Goal: Transaction & Acquisition: Purchase product/service

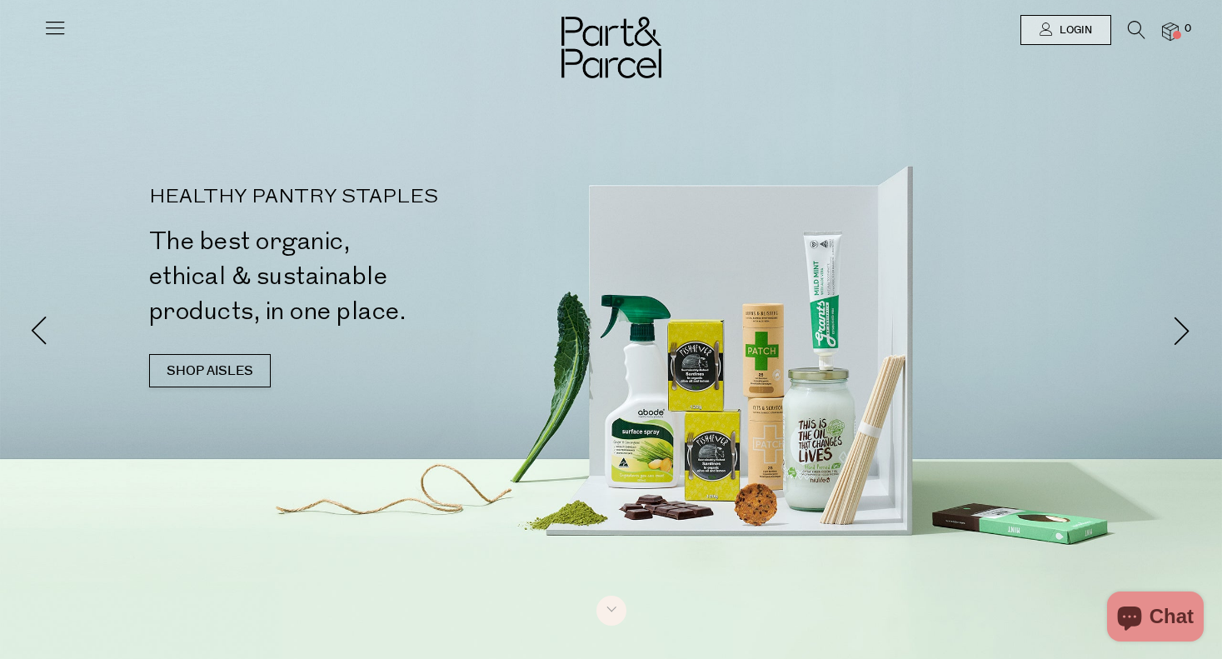
click at [1137, 28] on icon at bounding box center [1136, 30] width 17 height 18
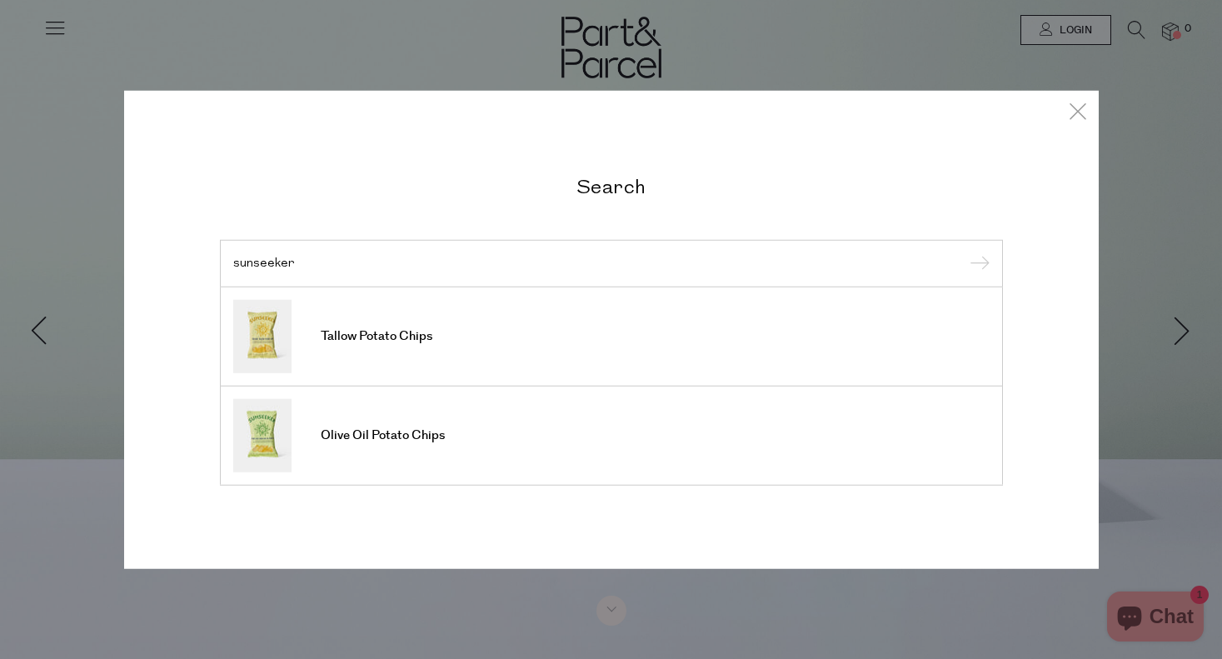
type input "sunseeker"
click at [976, 264] on input "submit" at bounding box center [977, 264] width 25 height 25
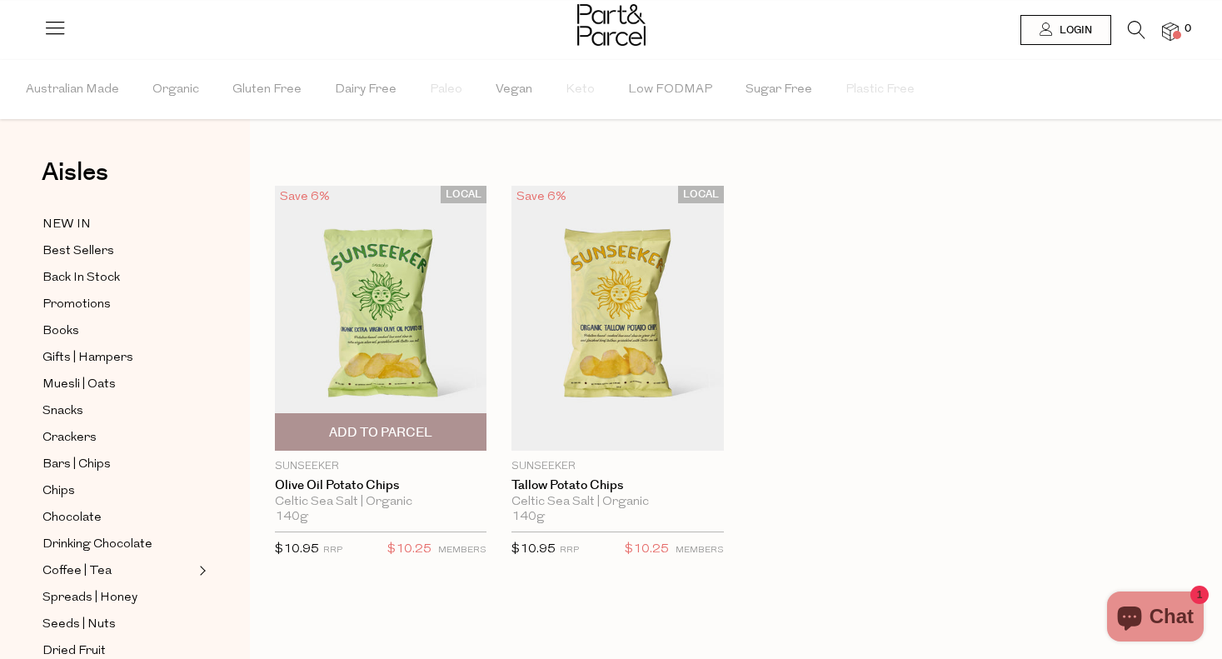
click at [396, 339] on img at bounding box center [381, 318] width 212 height 265
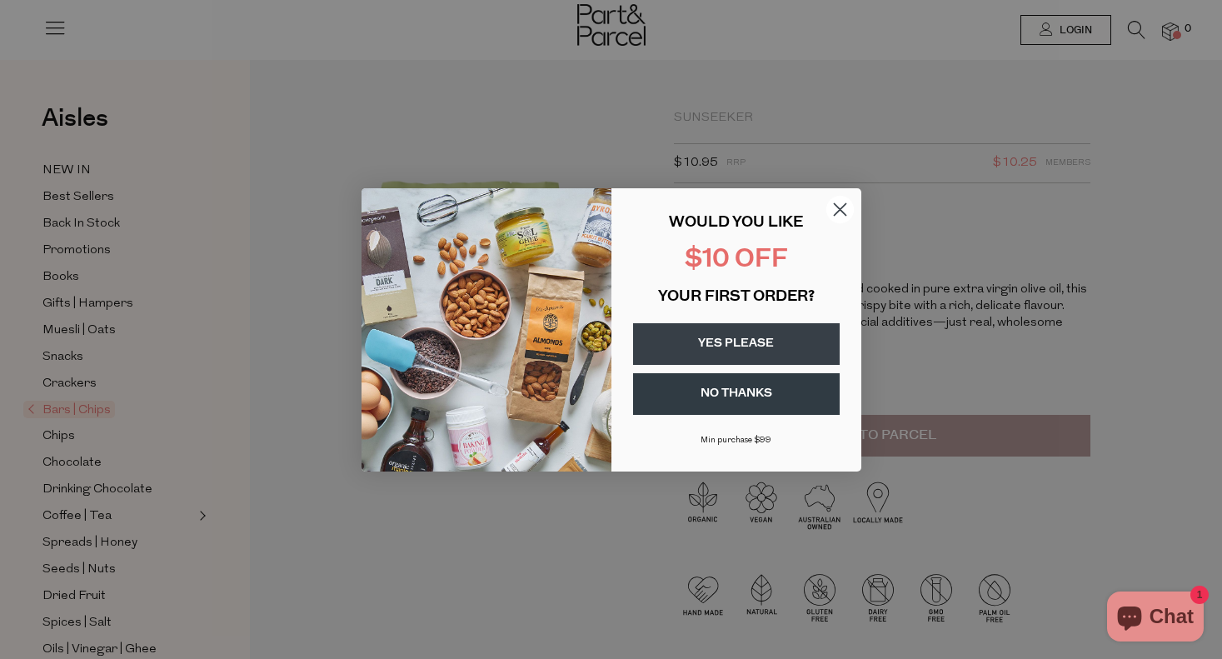
click at [838, 199] on circle "Close dialog" at bounding box center [838, 208] width 27 height 27
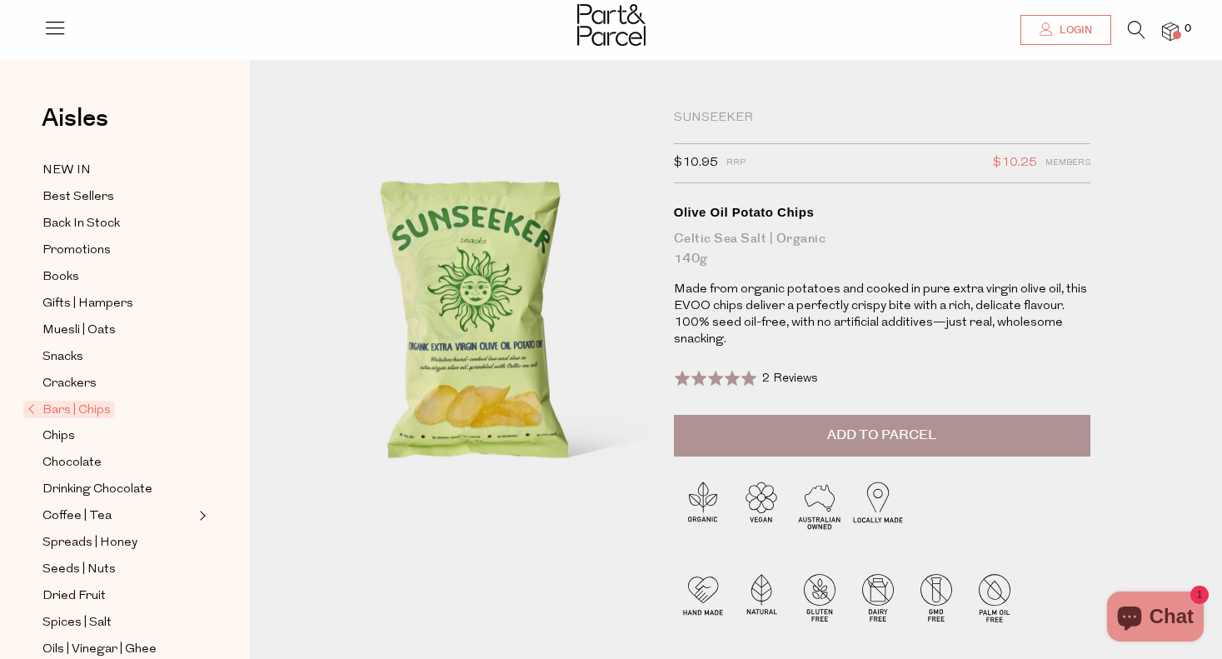
click at [1069, 32] on span "Login" at bounding box center [1073, 30] width 37 height 14
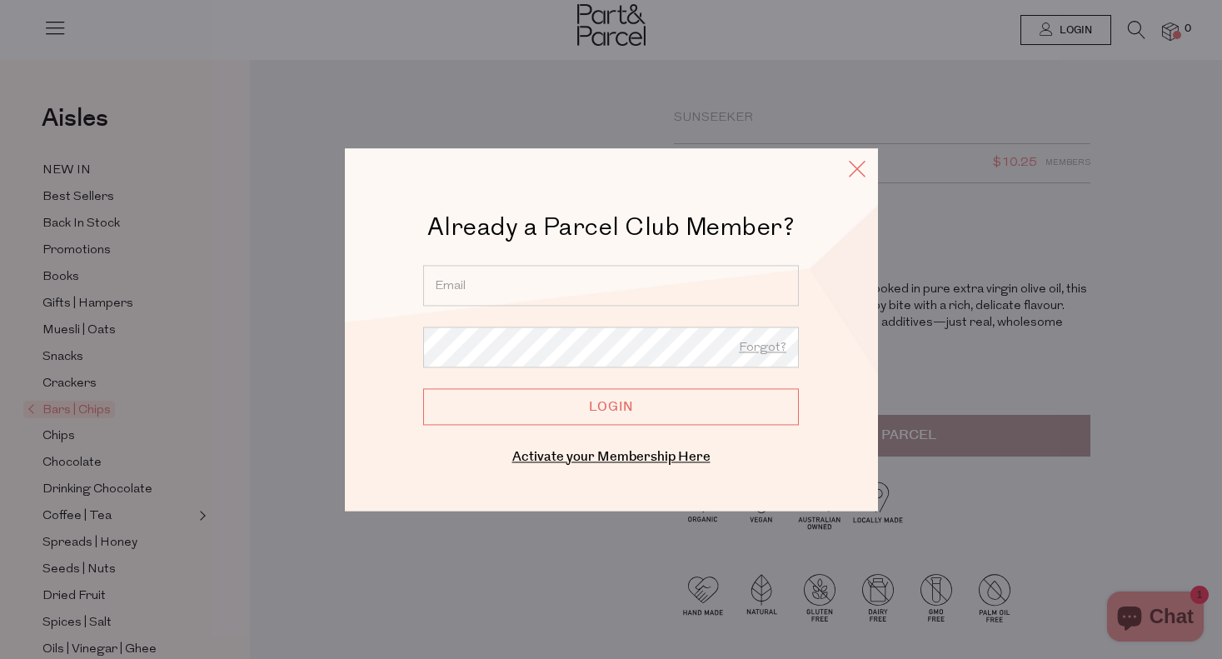
click at [845, 174] on icon at bounding box center [857, 169] width 25 height 24
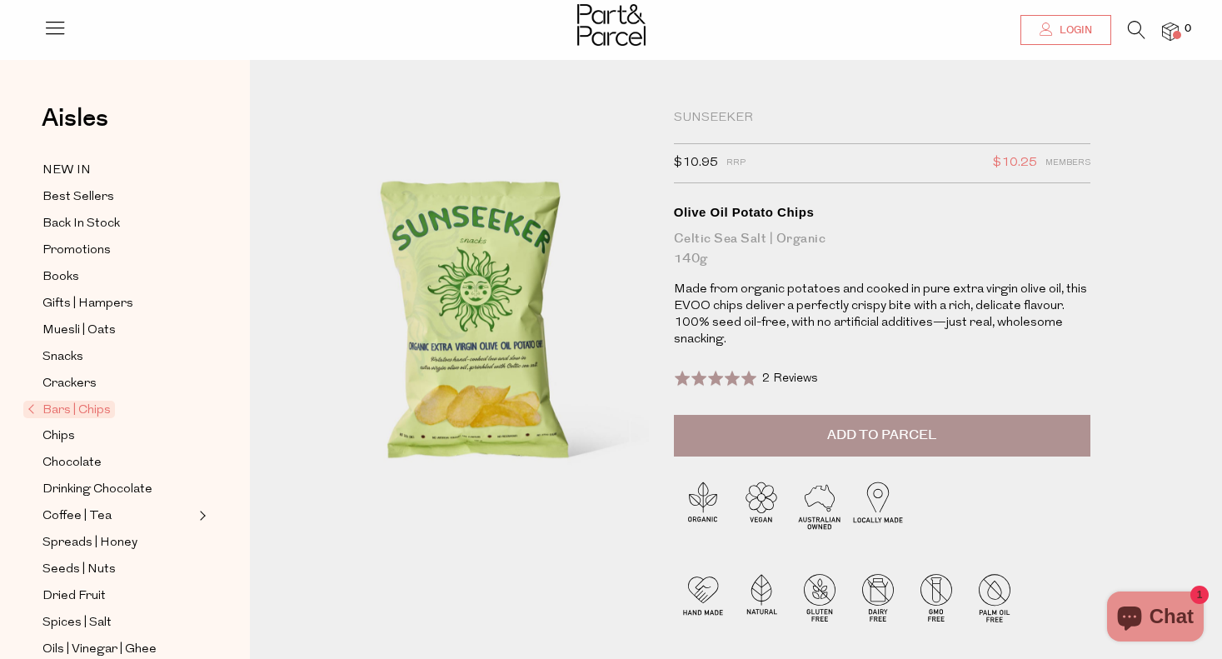
click at [1065, 33] on span "Login" at bounding box center [1073, 30] width 37 height 14
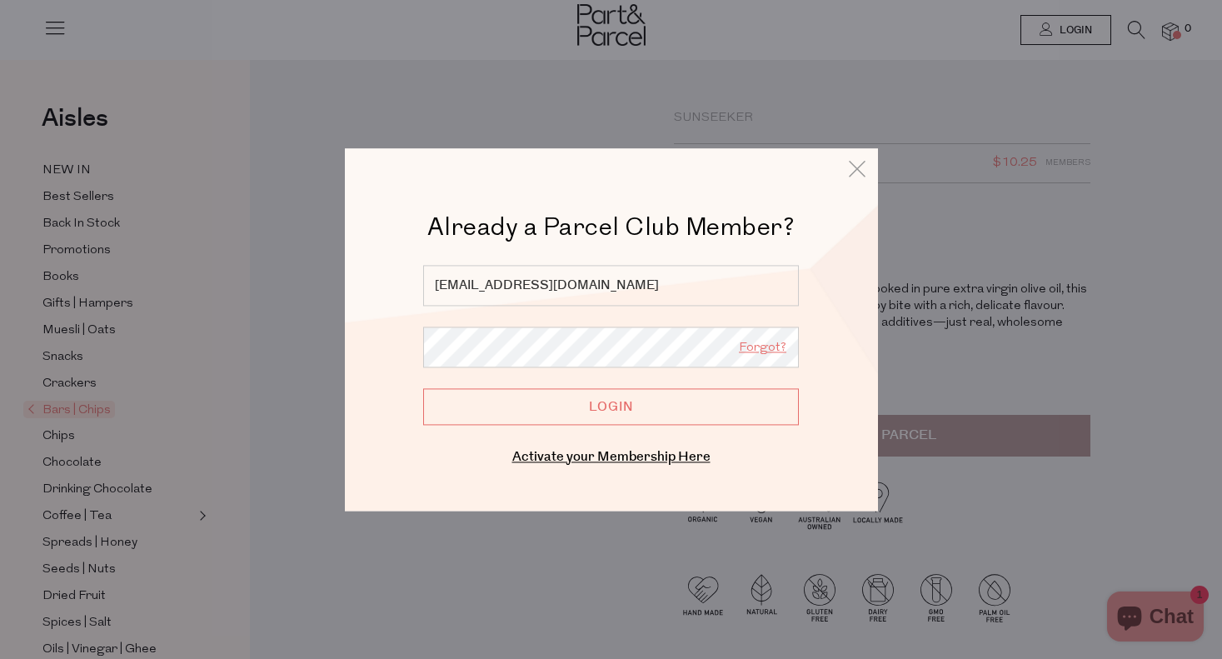
type input "[EMAIL_ADDRESS][DOMAIN_NAME]"
click at [749, 351] on link "Forgot?" at bounding box center [762, 348] width 47 height 22
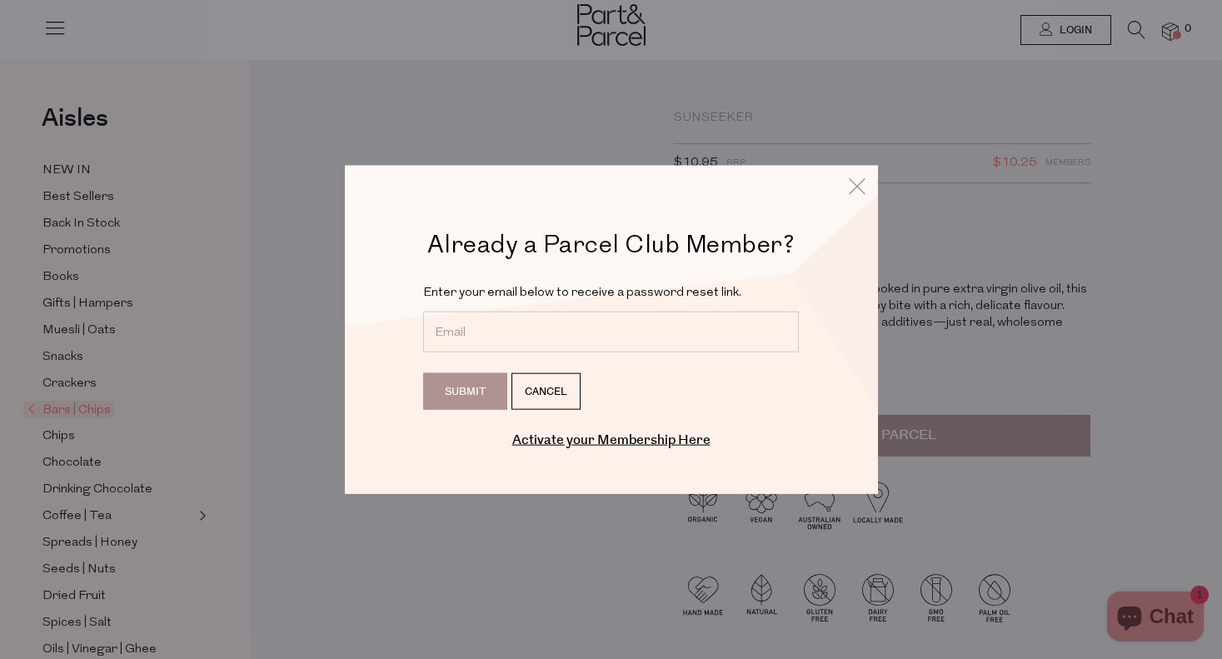
click at [608, 314] on input "email" at bounding box center [611, 332] width 376 height 41
type input "mnh@iinet.net.au"
click at [469, 383] on input "Submit" at bounding box center [465, 391] width 84 height 37
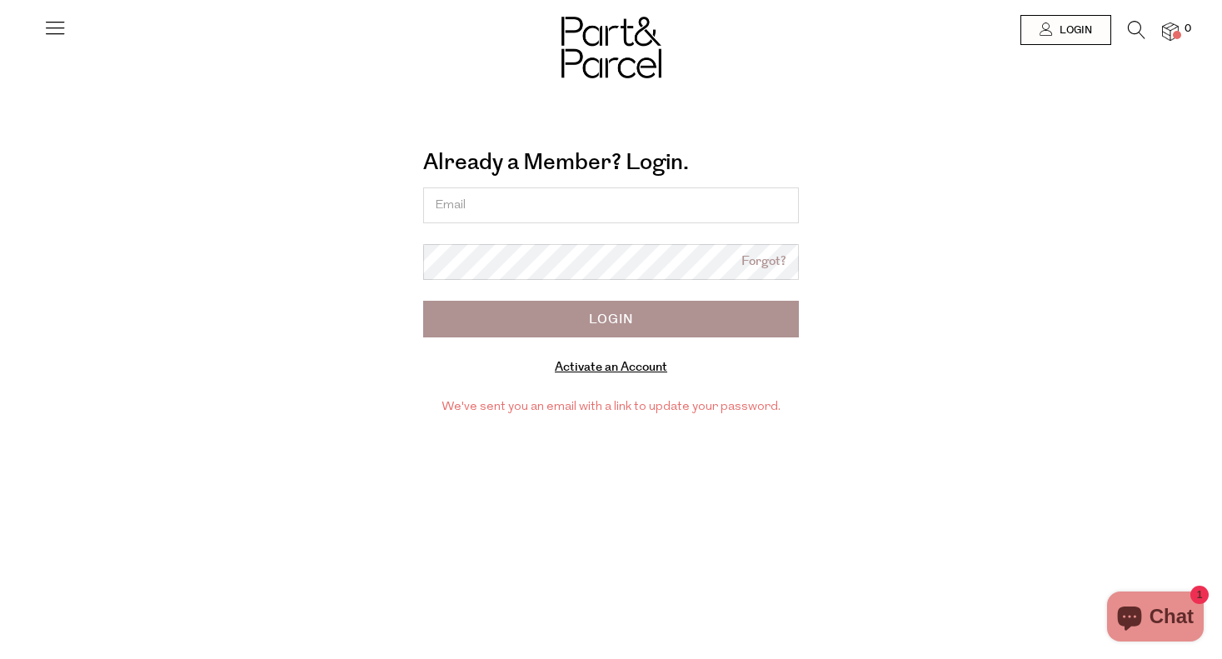
click at [609, 366] on link "Activate an Account" at bounding box center [611, 366] width 112 height 17
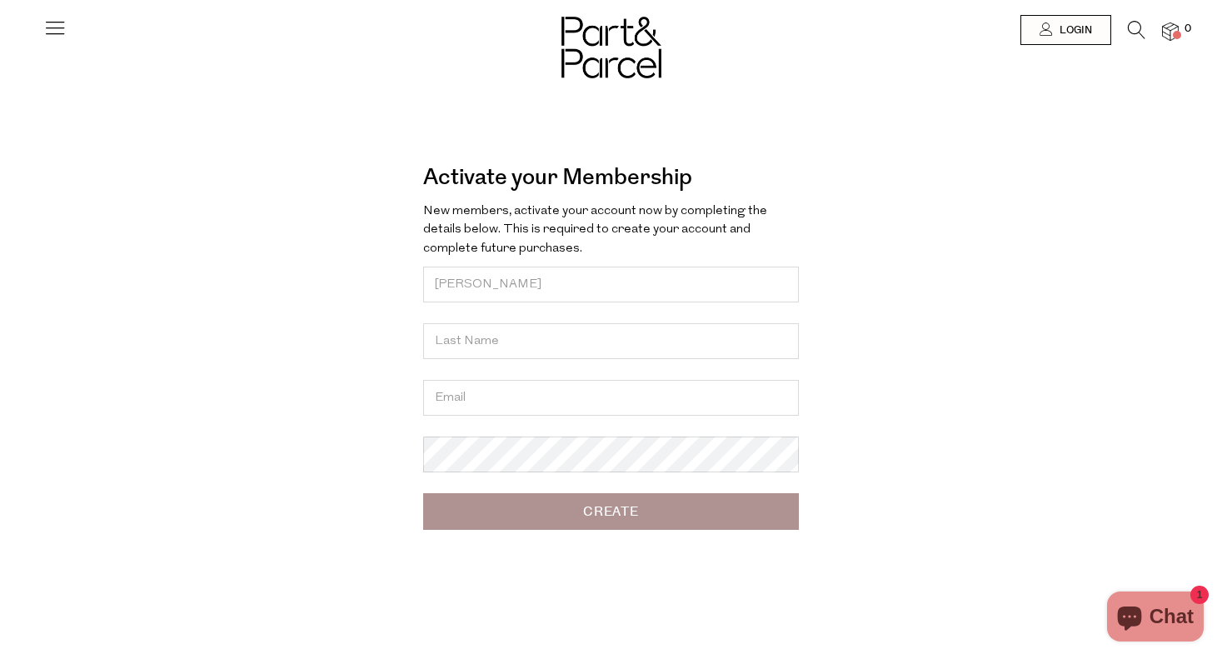
type input "[PERSON_NAME]"
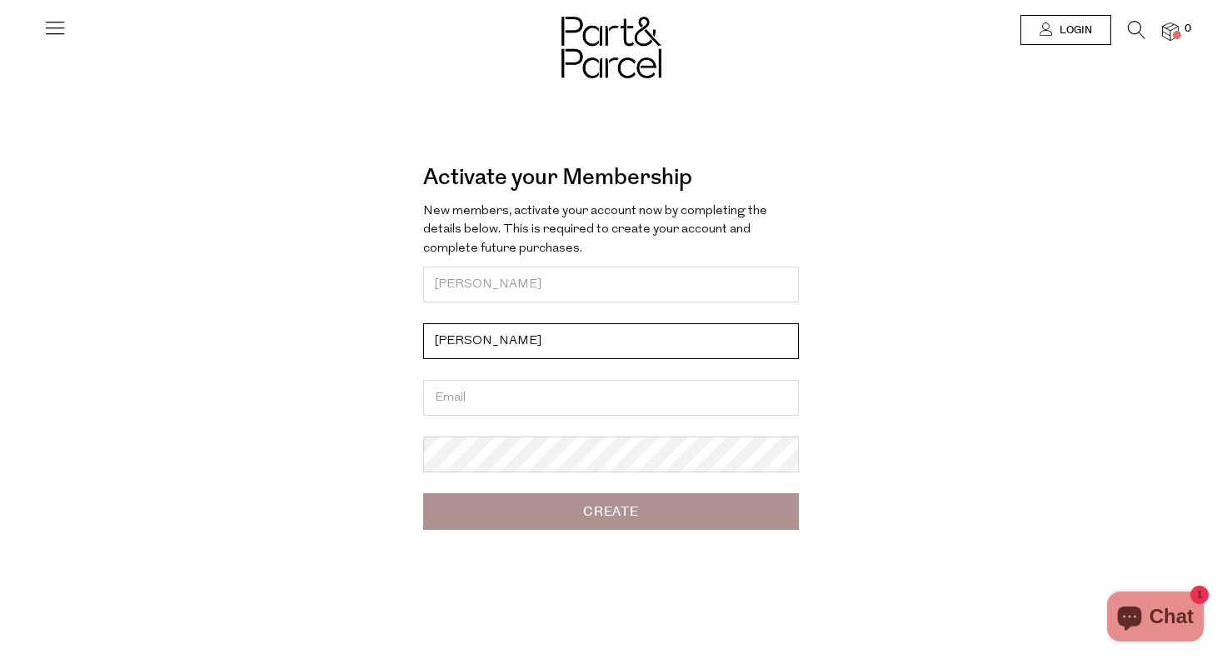
type input "[PERSON_NAME]"
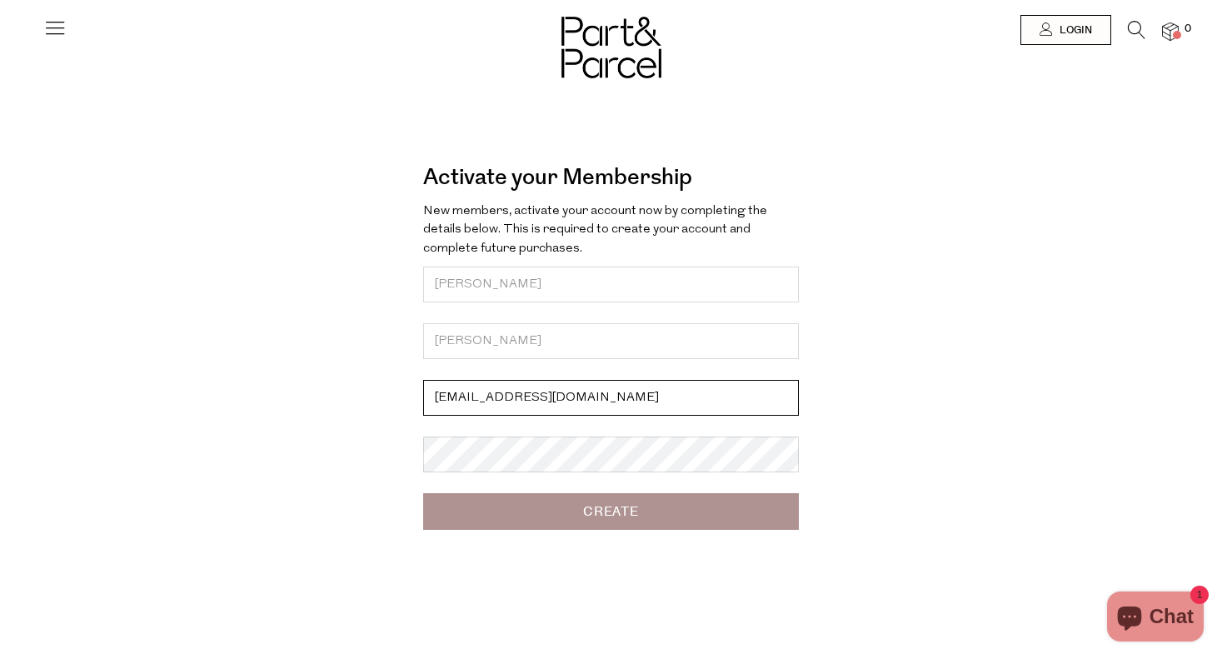
type input "[EMAIL_ADDRESS][DOMAIN_NAME]"
click at [1171, 29] on img at bounding box center [1170, 31] width 17 height 19
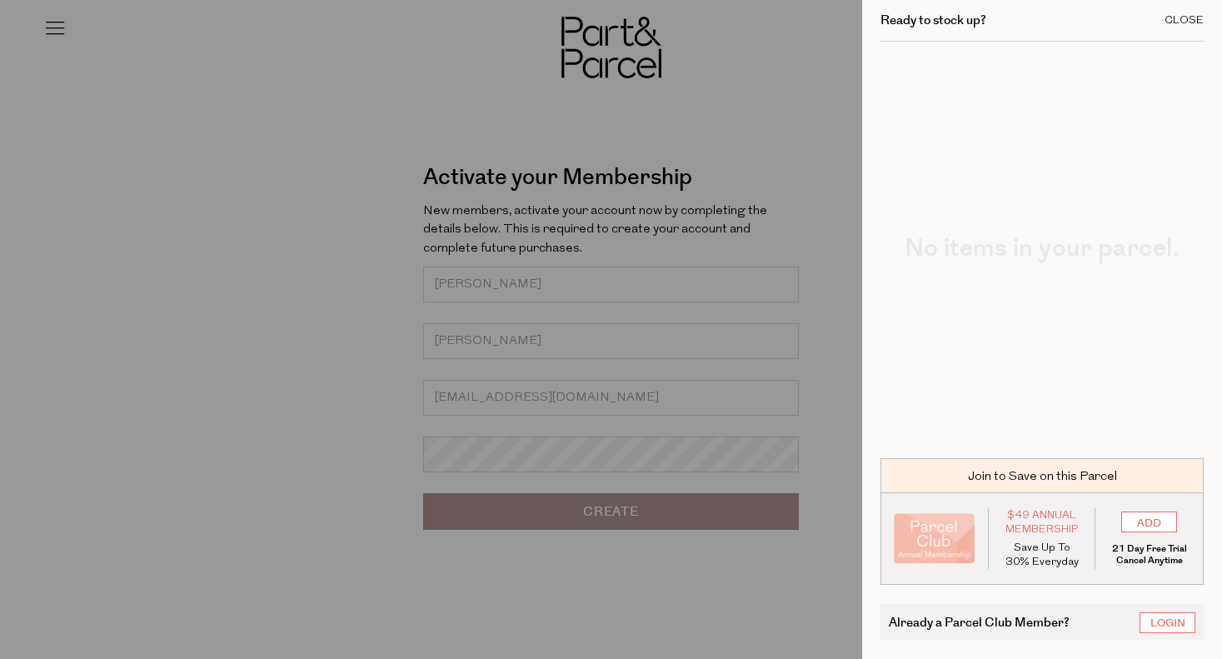
click at [1192, 19] on div "Close" at bounding box center [1183, 20] width 39 height 11
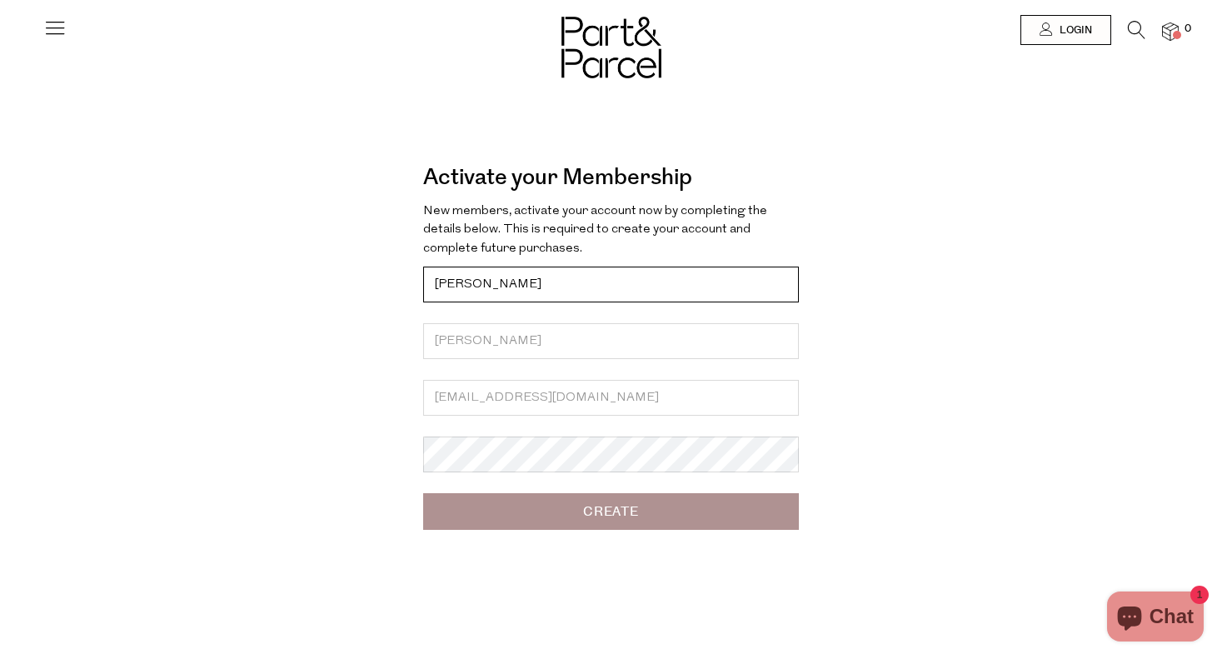
click at [612, 285] on input "Meg" at bounding box center [611, 285] width 376 height 36
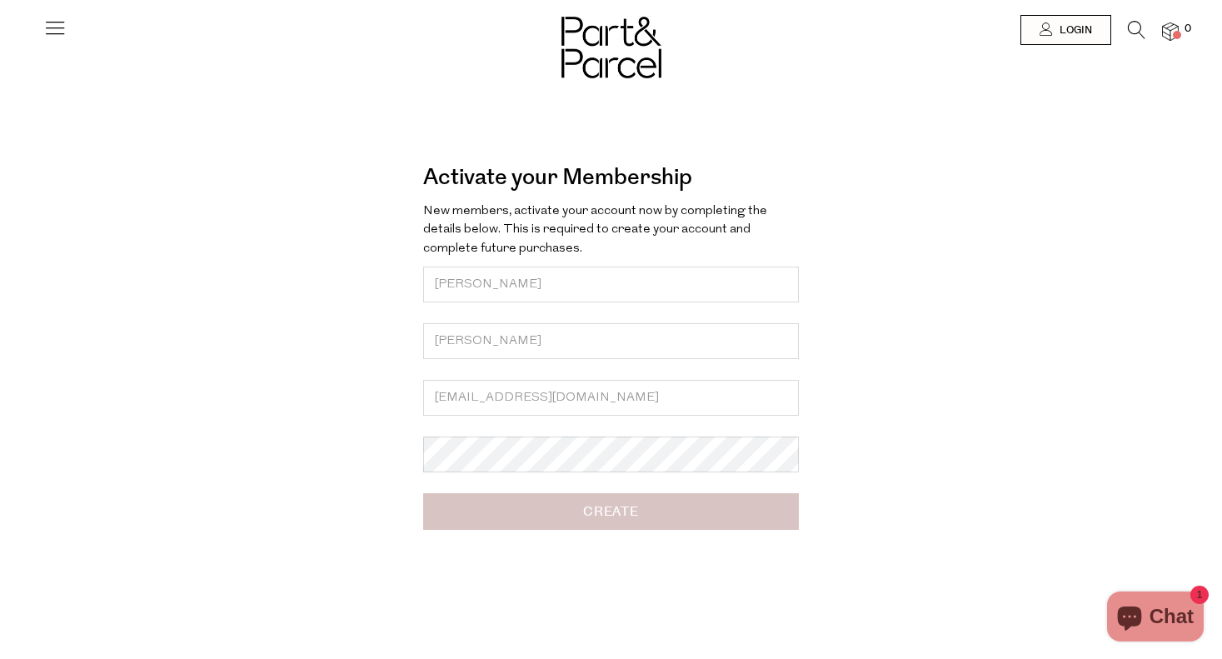
click at [607, 505] on input "Create" at bounding box center [611, 511] width 376 height 37
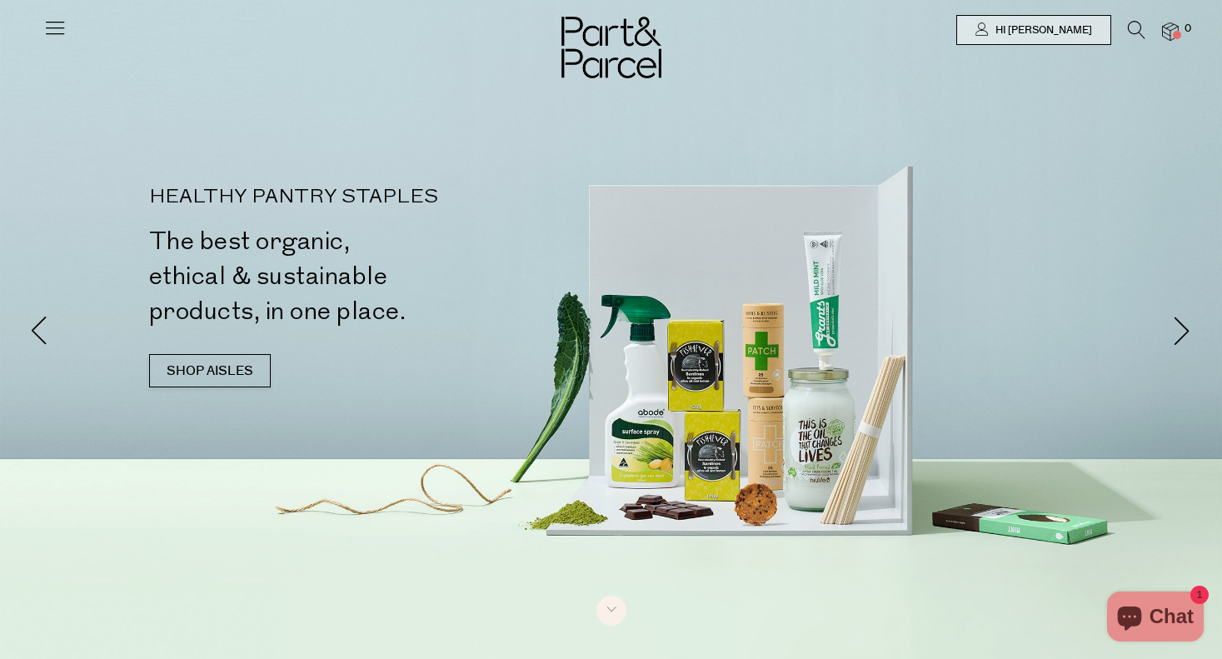
click at [1129, 29] on icon at bounding box center [1136, 30] width 17 height 18
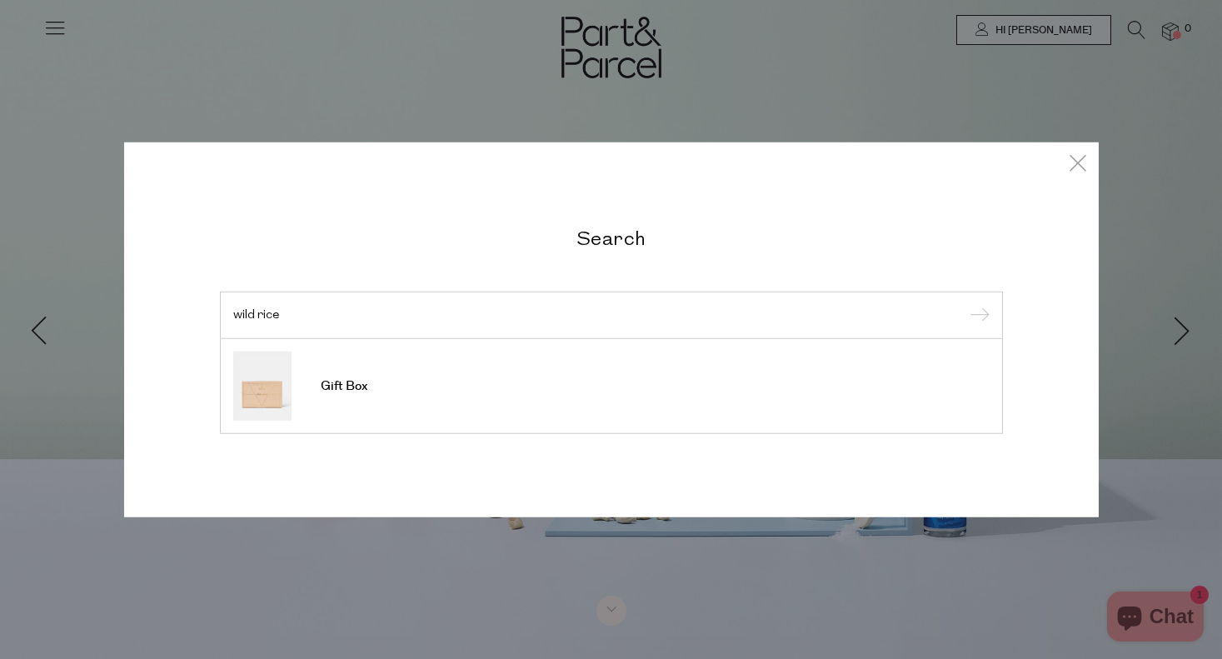
type input "wild rice"
click at [976, 316] on input "submit" at bounding box center [977, 315] width 25 height 25
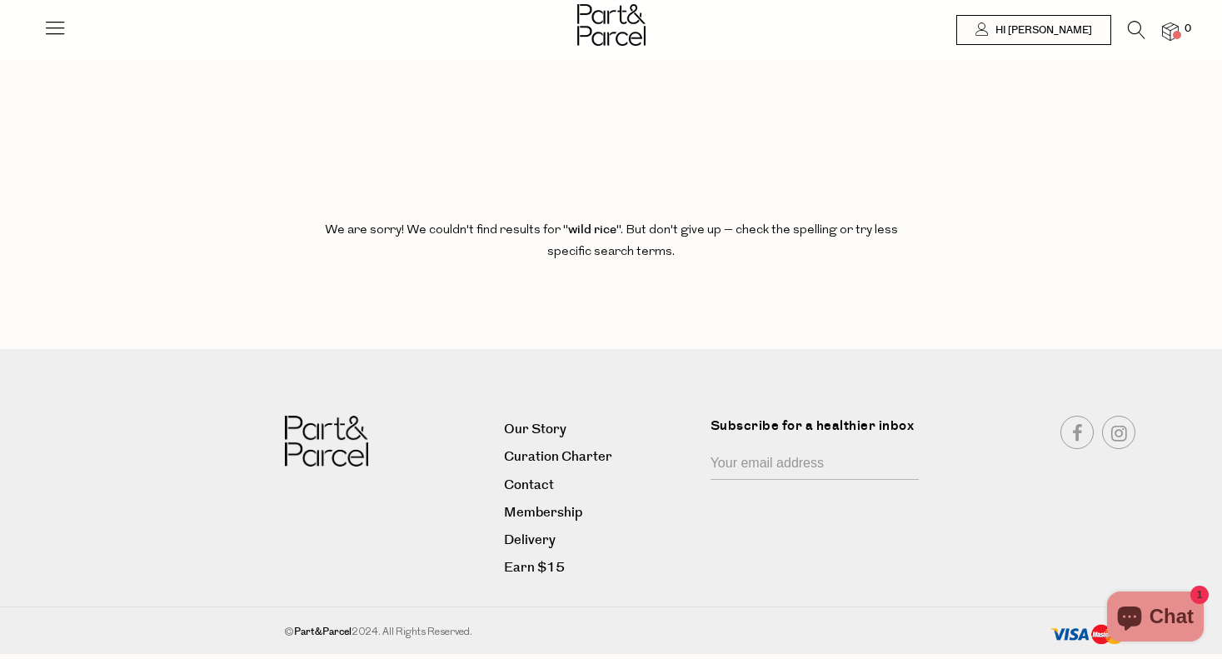
click at [59, 35] on icon at bounding box center [54, 27] width 23 height 23
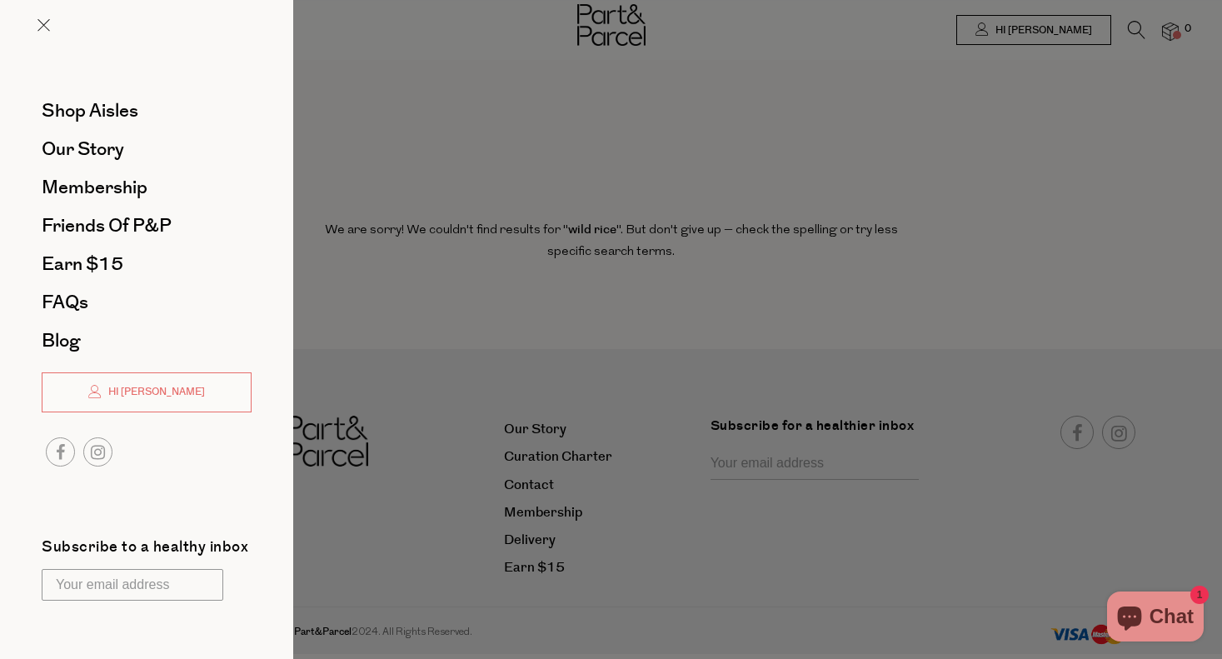
click at [88, 124] on li "Shop Aisles" at bounding box center [147, 111] width 210 height 38
click at [94, 110] on span "Shop Aisles" at bounding box center [90, 110] width 97 height 27
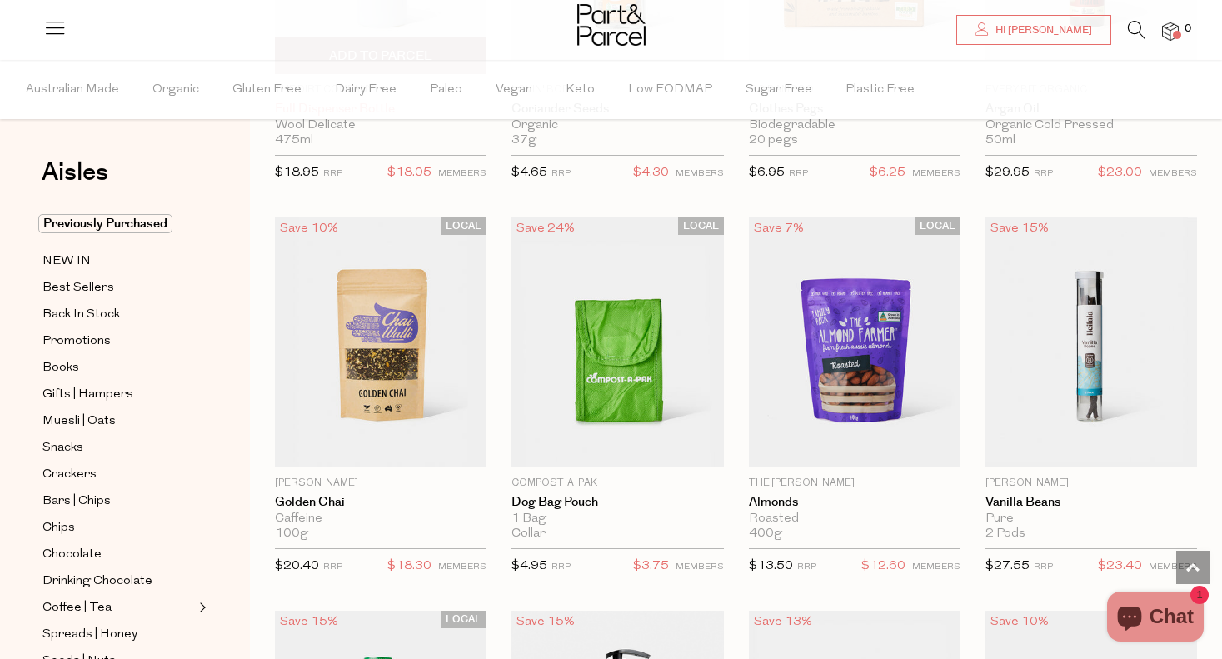
scroll to position [2925, 0]
